Goal: Information Seeking & Learning: Learn about a topic

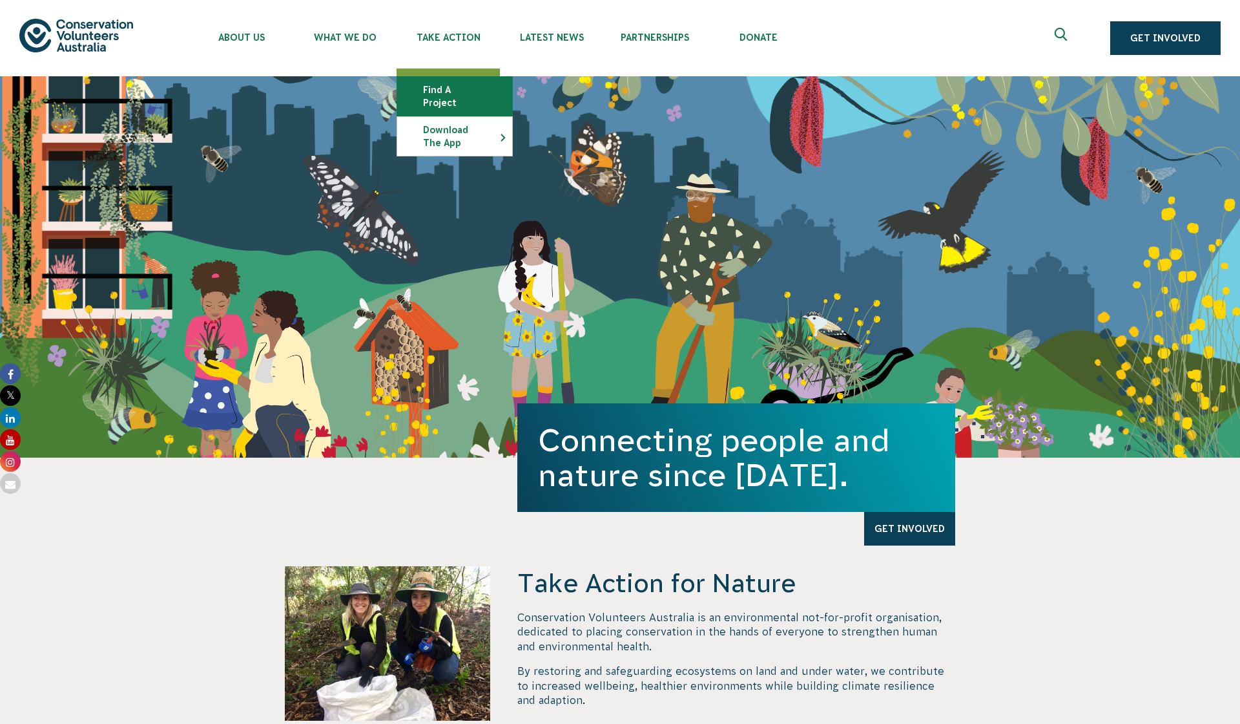
click at [446, 94] on link "Find a project" at bounding box center [454, 96] width 115 height 39
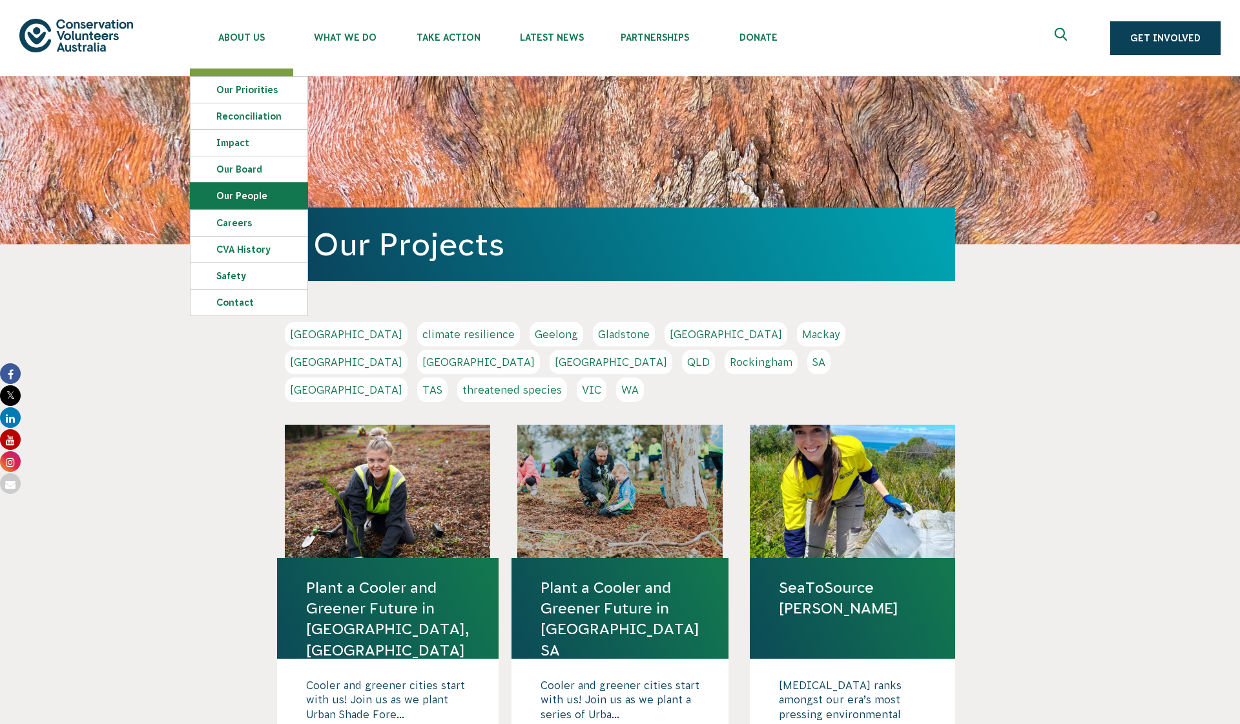
click at [231, 200] on link "Our People" at bounding box center [249, 196] width 117 height 26
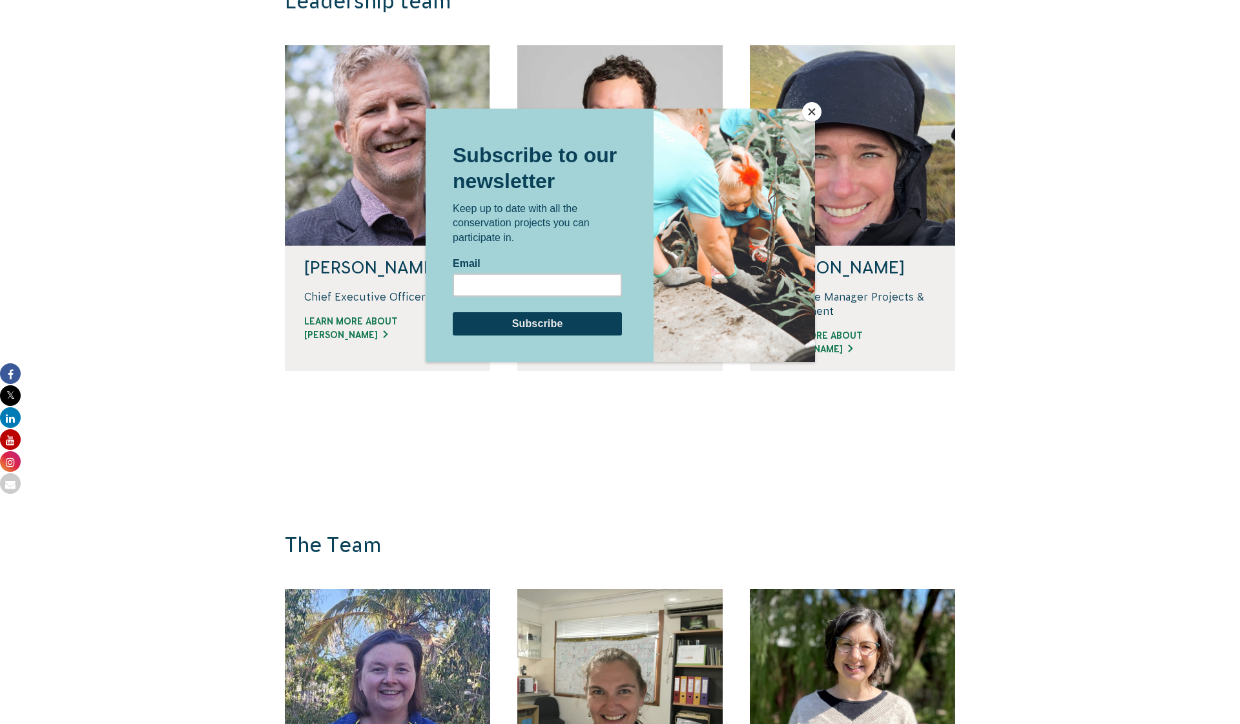
scroll to position [1061, 0]
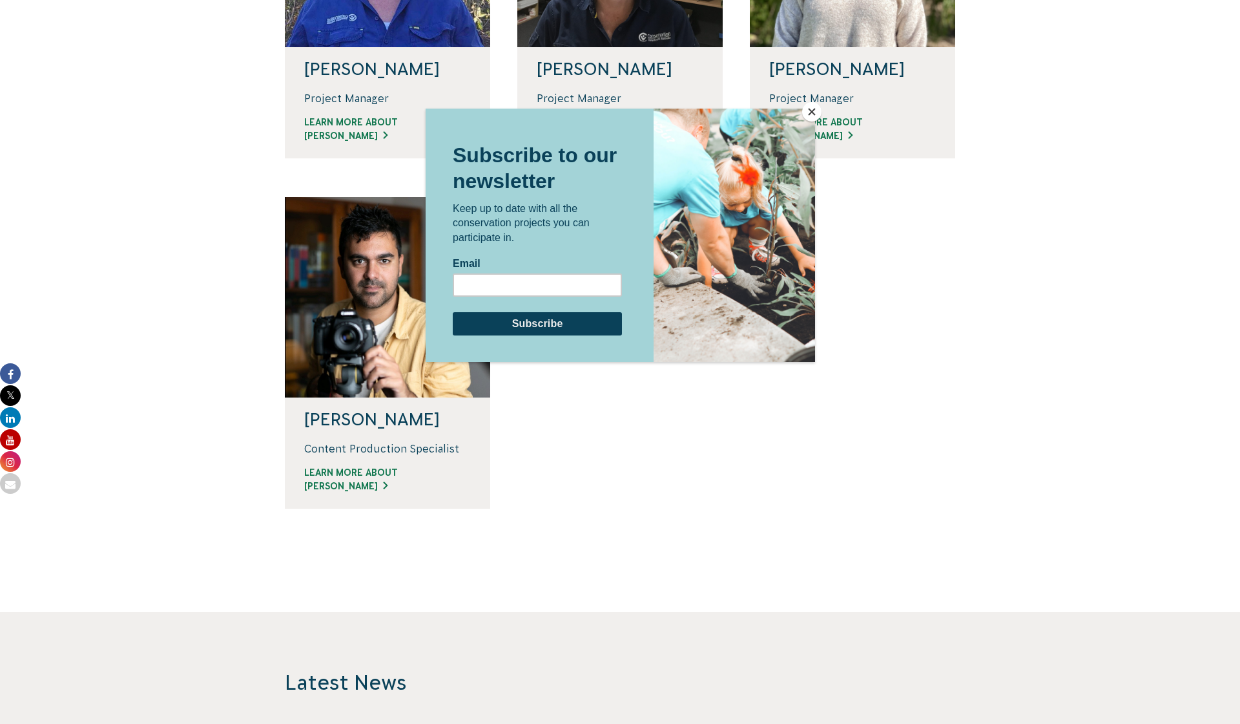
click at [812, 112] on button "Close" at bounding box center [811, 111] width 19 height 19
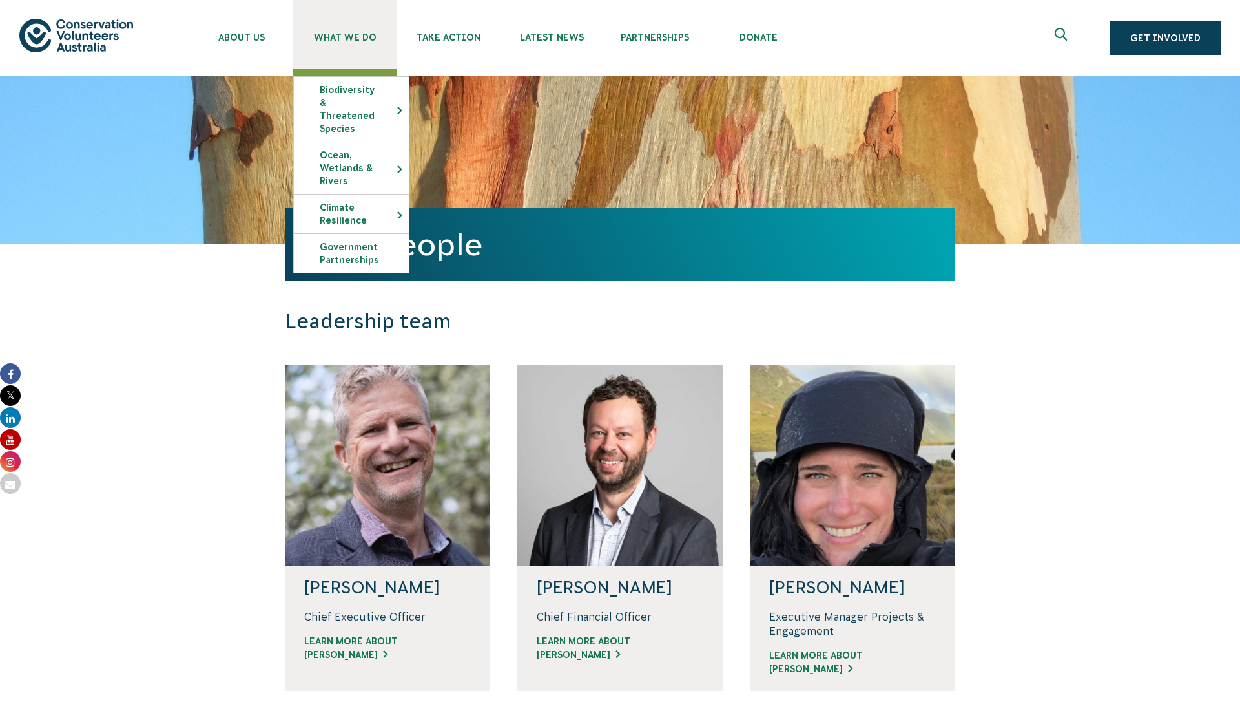
scroll to position [0, 0]
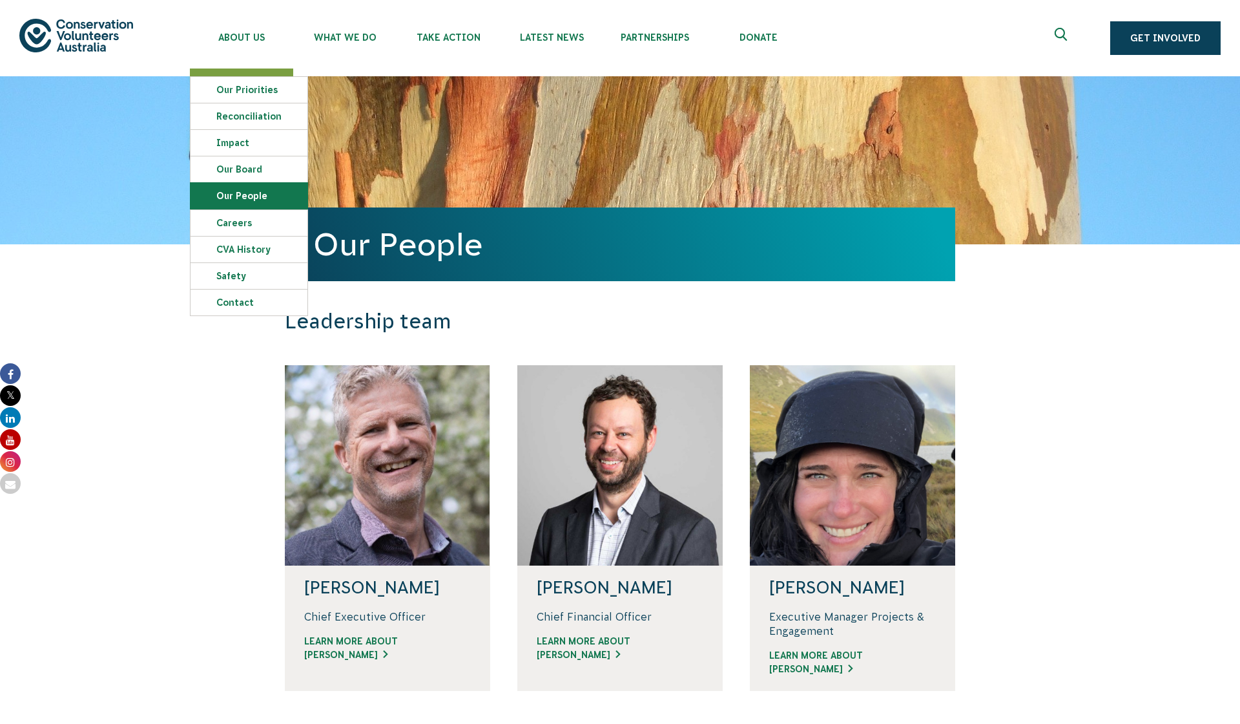
click at [242, 193] on link "Our People" at bounding box center [249, 196] width 117 height 26
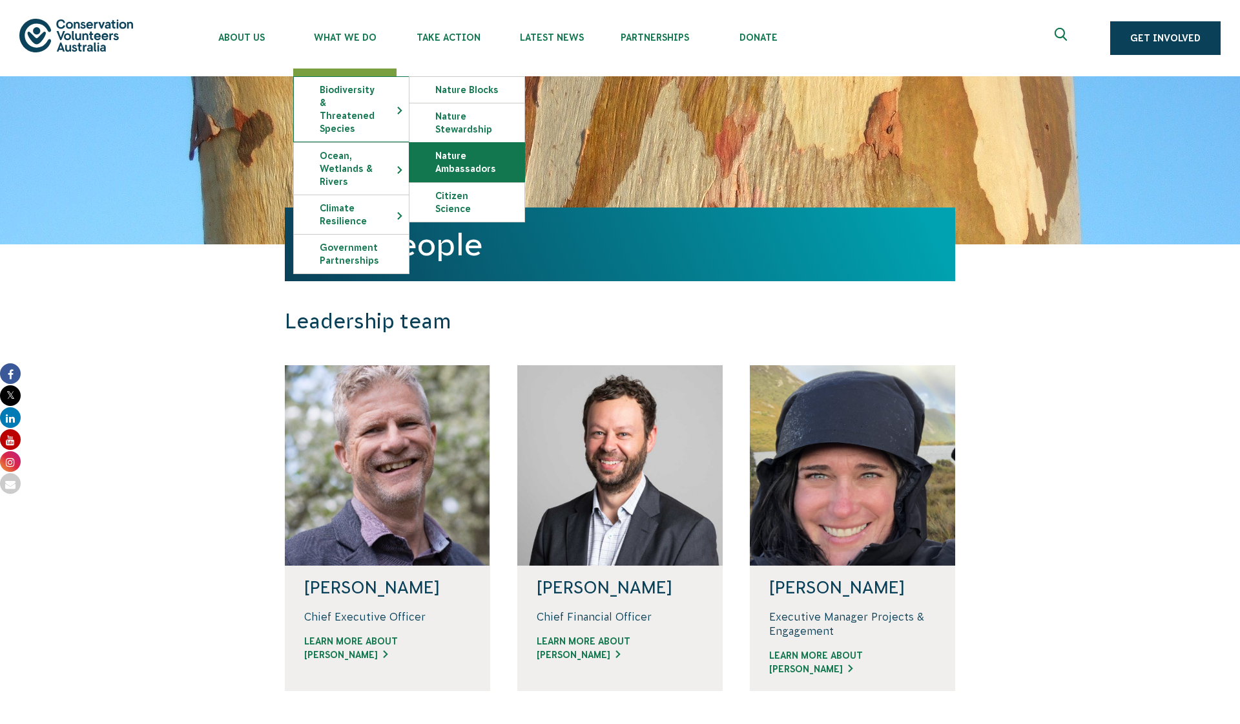
click at [440, 164] on link "Nature Ambassadors" at bounding box center [467, 162] width 115 height 39
